Goal: Obtain resource: Obtain resource

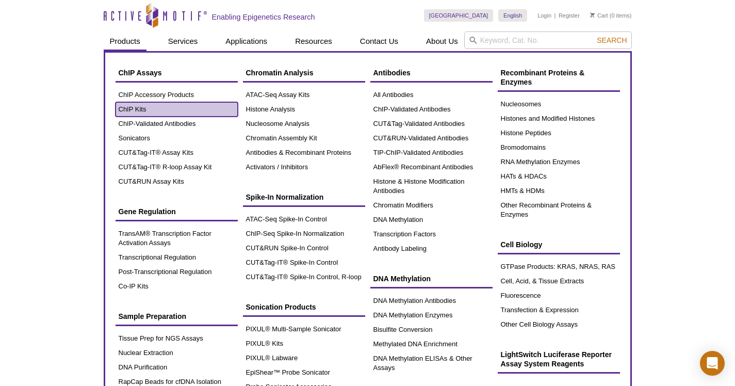
click at [135, 109] on link "ChIP Kits" at bounding box center [177, 109] width 122 height 14
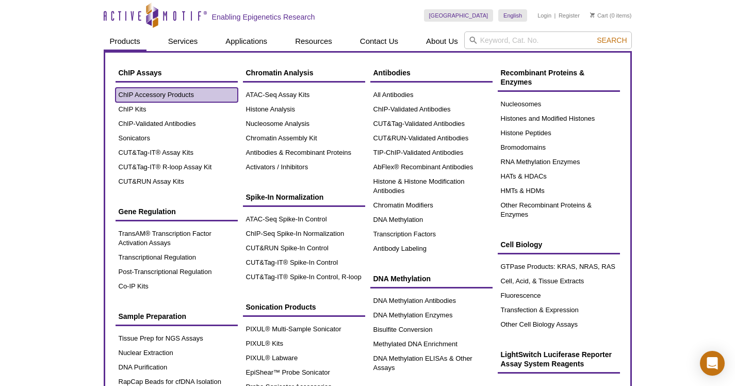
click at [134, 94] on link "ChIP Accessory Products" at bounding box center [177, 95] width 122 height 14
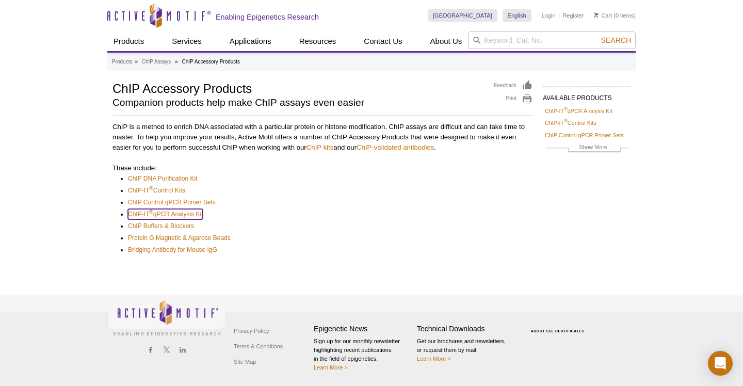
click at [190, 217] on link "ChIP-IT ® qPCR Analysis Kit" at bounding box center [165, 214] width 75 height 10
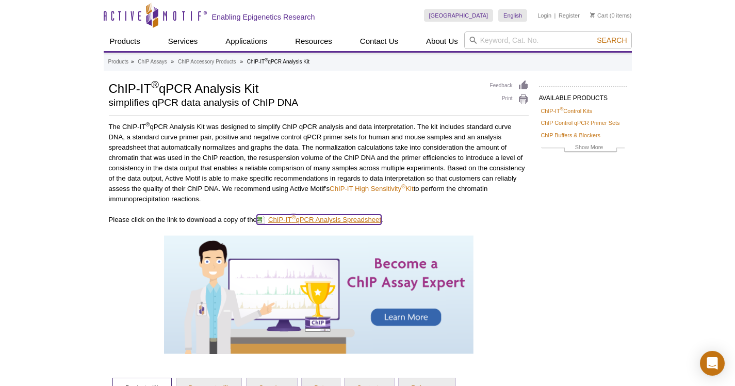
click at [322, 216] on link "ChIP-IT ® qPCR Analysis Spreadsheet" at bounding box center [319, 220] width 124 height 10
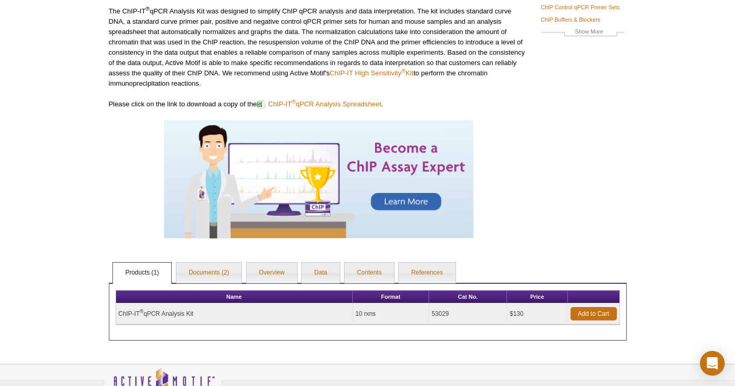
scroll to position [184, 0]
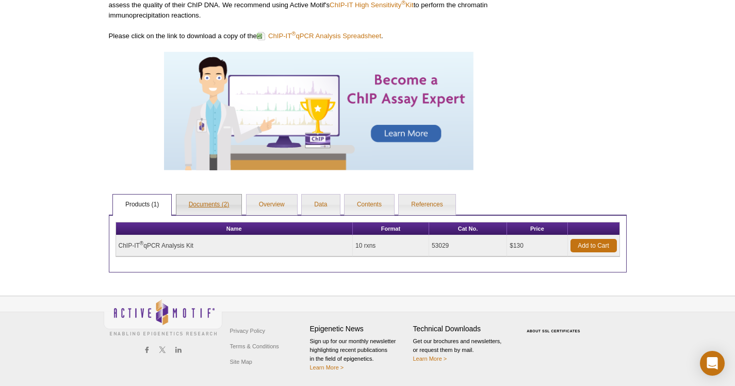
click at [224, 204] on link "Documents (2)" at bounding box center [209, 204] width 66 height 21
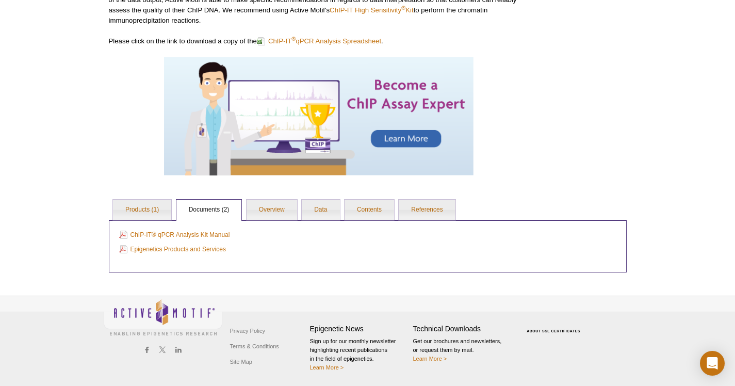
scroll to position [178, 0]
click at [286, 206] on link "Overview" at bounding box center [272, 210] width 51 height 21
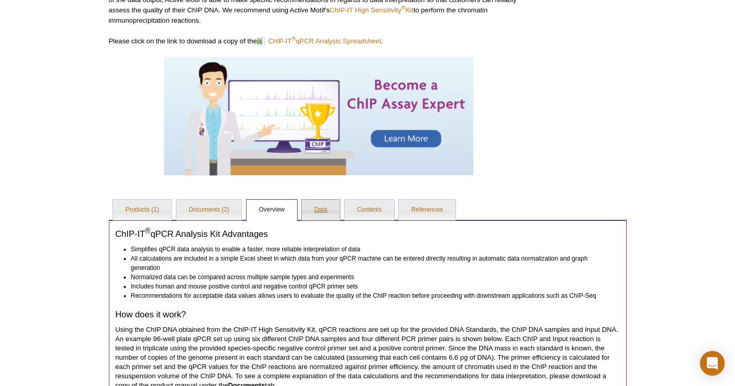
click at [319, 208] on link "Data" at bounding box center [321, 210] width 38 height 21
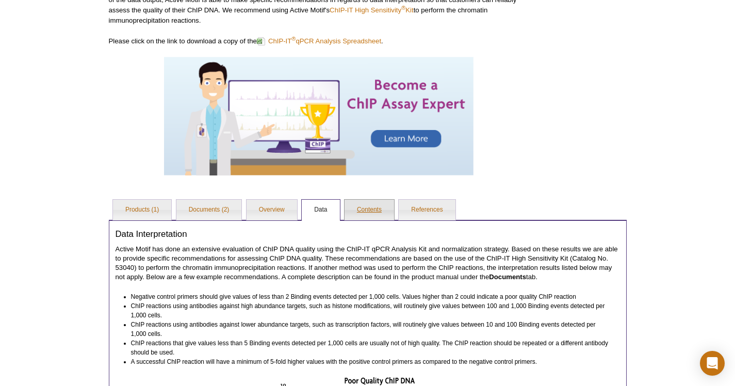
click at [367, 206] on link "Contents" at bounding box center [370, 210] width 50 height 21
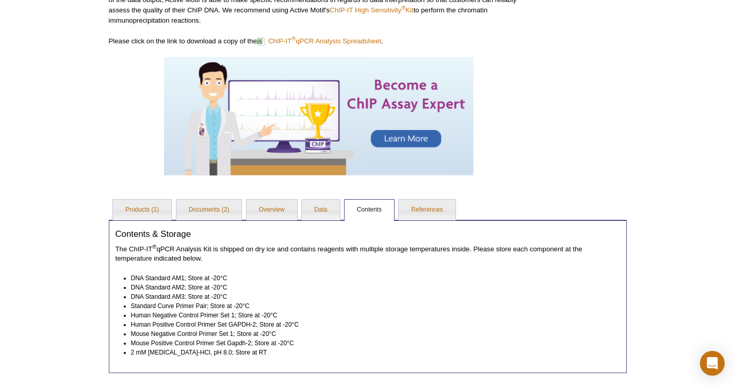
click at [392, 208] on link "Contents" at bounding box center [370, 210] width 50 height 21
click at [395, 208] on ul "Products (1) Documents (2) Overview Data Contents References" at bounding box center [368, 209] width 518 height 22
click at [414, 207] on link "References" at bounding box center [427, 210] width 56 height 21
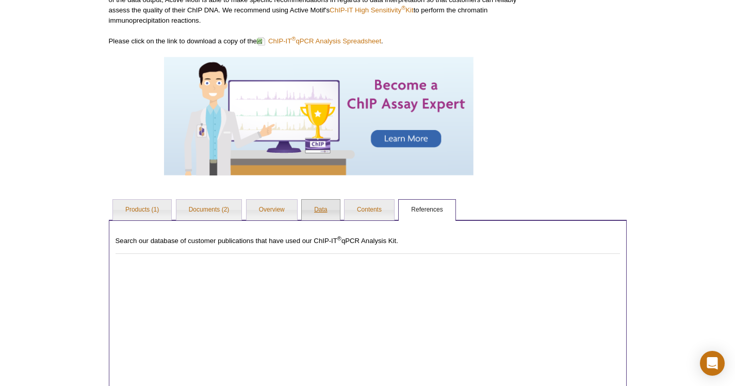
click at [330, 204] on link "Data" at bounding box center [321, 210] width 38 height 21
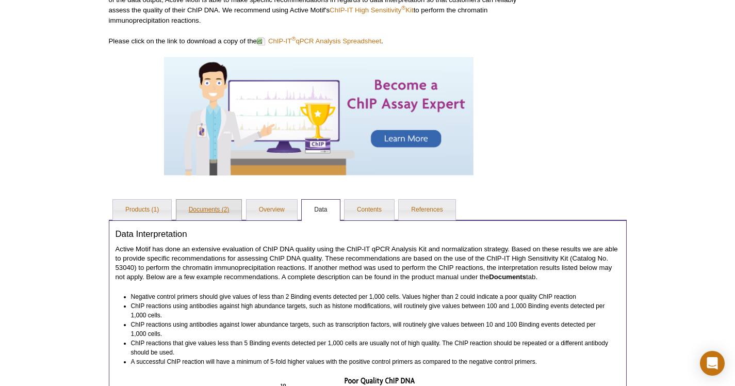
click at [220, 207] on link "Documents (2)" at bounding box center [209, 210] width 66 height 21
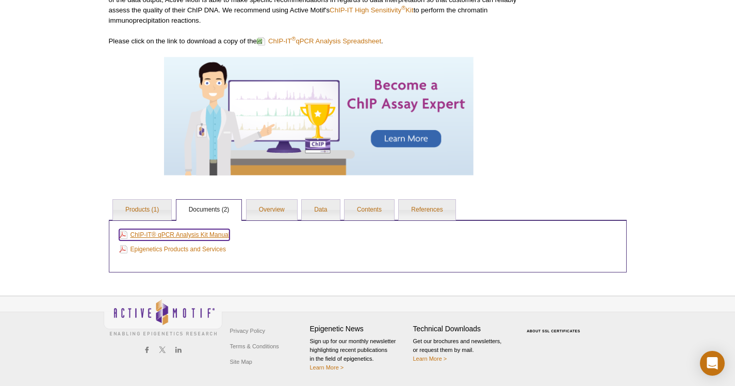
click at [214, 232] on link "ChIP-IT® qPCR Analysis Kit Manual" at bounding box center [174, 234] width 111 height 11
